Goal: Book appointment/travel/reservation

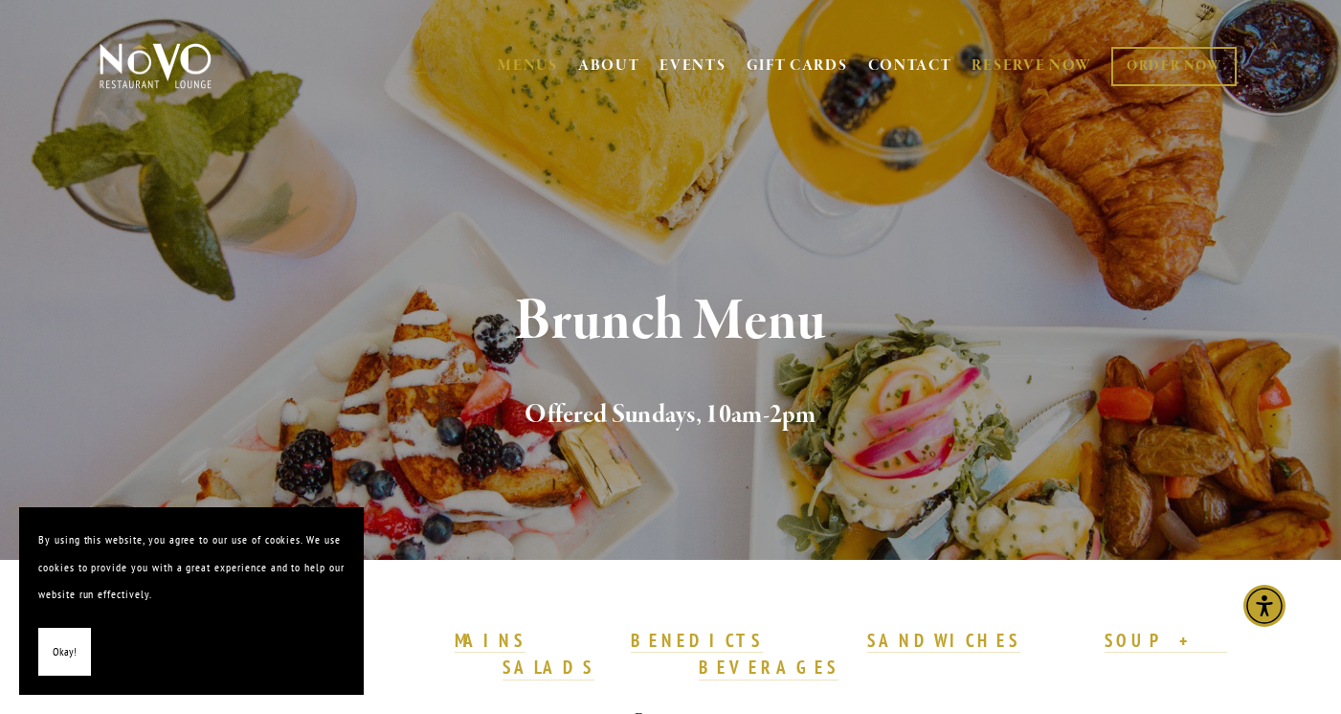
click at [1054, 72] on link "RESERVE NOW" at bounding box center [1031, 66] width 121 height 36
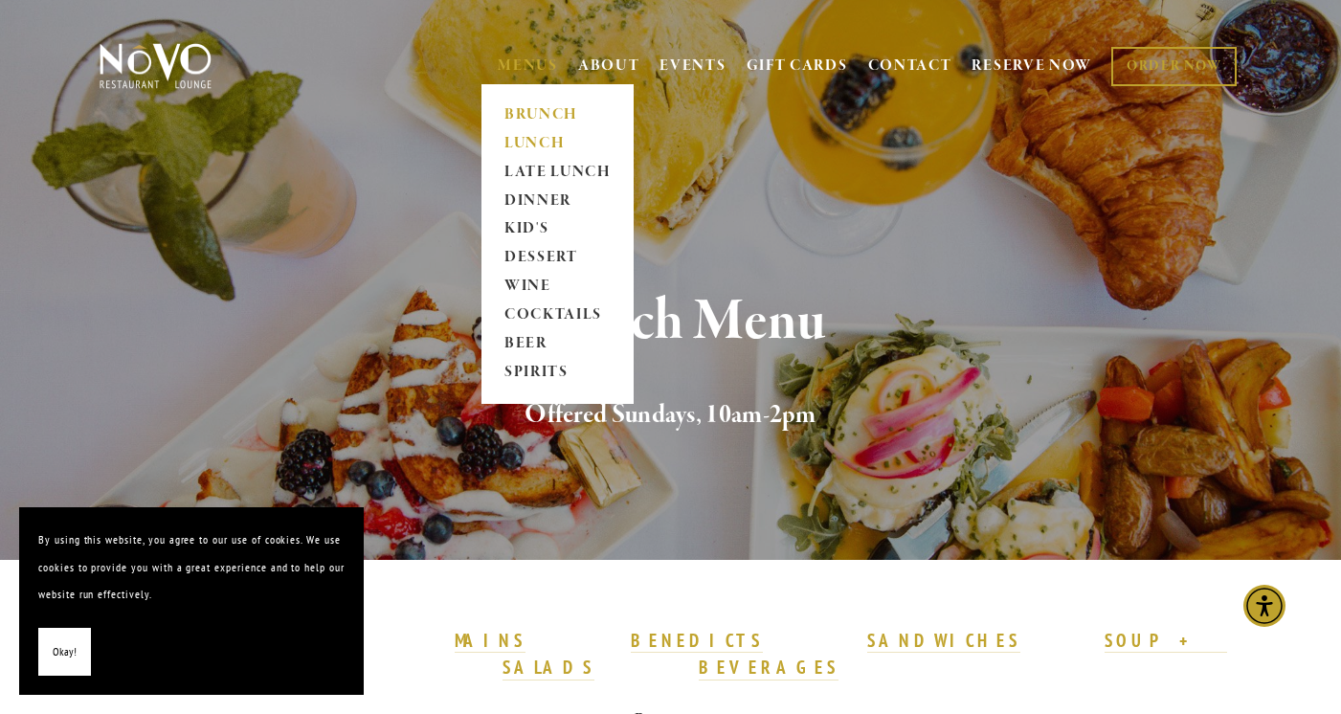
click at [522, 138] on link "LUNCH" at bounding box center [558, 143] width 120 height 29
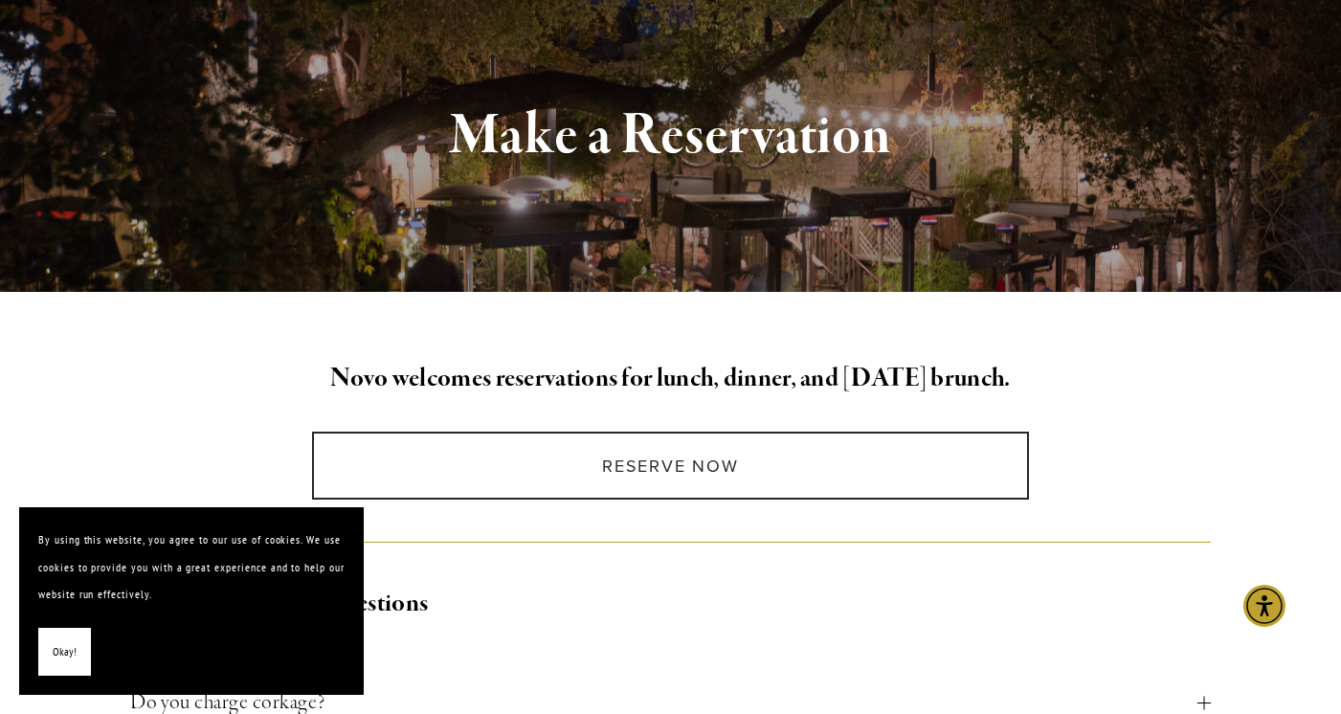
scroll to position [249, 0]
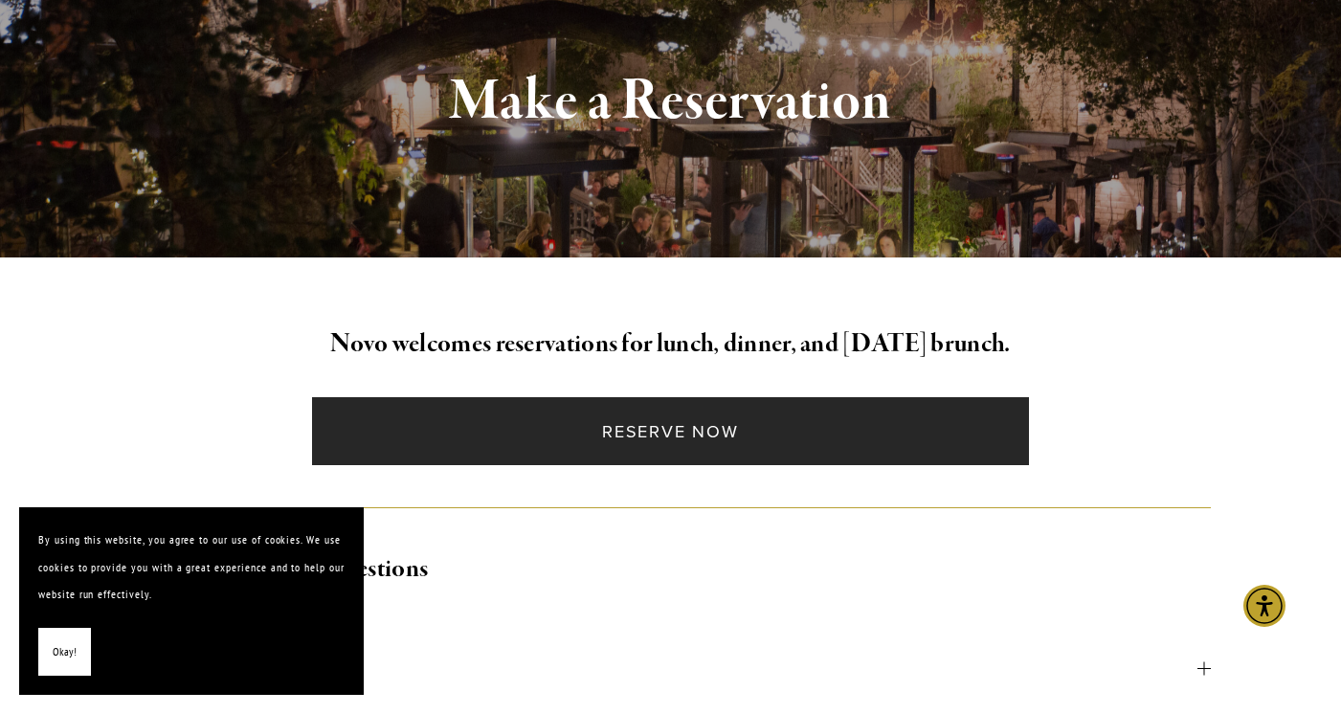
click at [735, 445] on link "Reserve Now" at bounding box center [670, 431] width 717 height 68
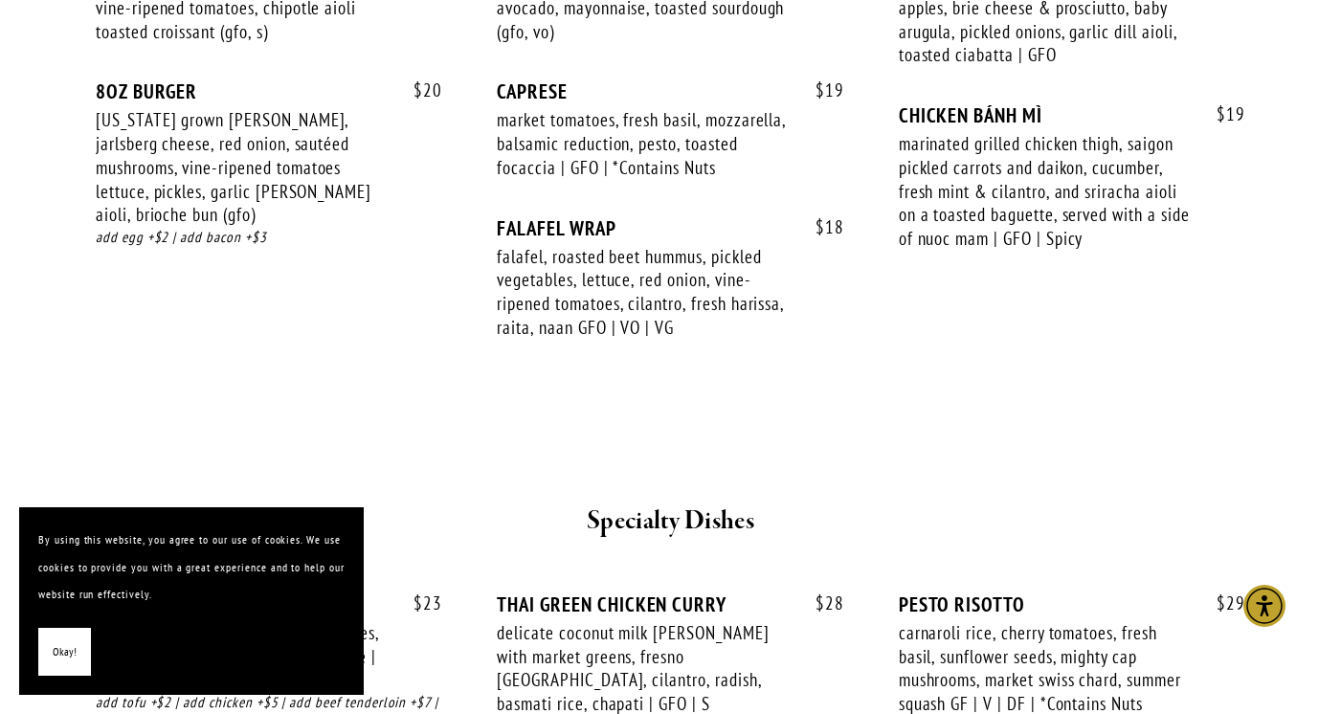
scroll to position [2984, 0]
